Goal: Task Accomplishment & Management: Complete application form

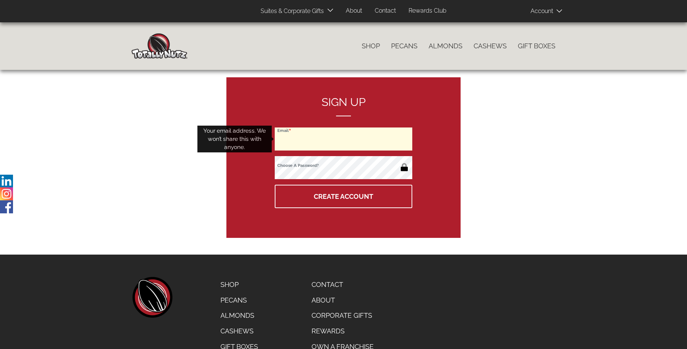
click at [344, 139] on input "Email" at bounding box center [344, 139] width 138 height 23
type input "[EMAIL_ADDRESS][DOMAIN_NAME]"
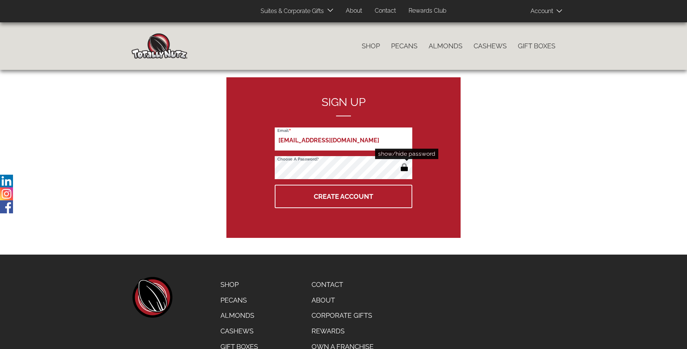
click at [404, 168] on button "button" at bounding box center [404, 168] width 12 height 12
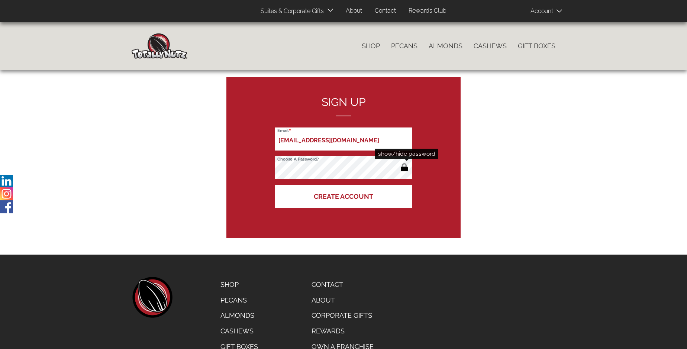
click at [344, 196] on button "Create Account" at bounding box center [344, 196] width 138 height 23
